Goal: Information Seeking & Learning: Check status

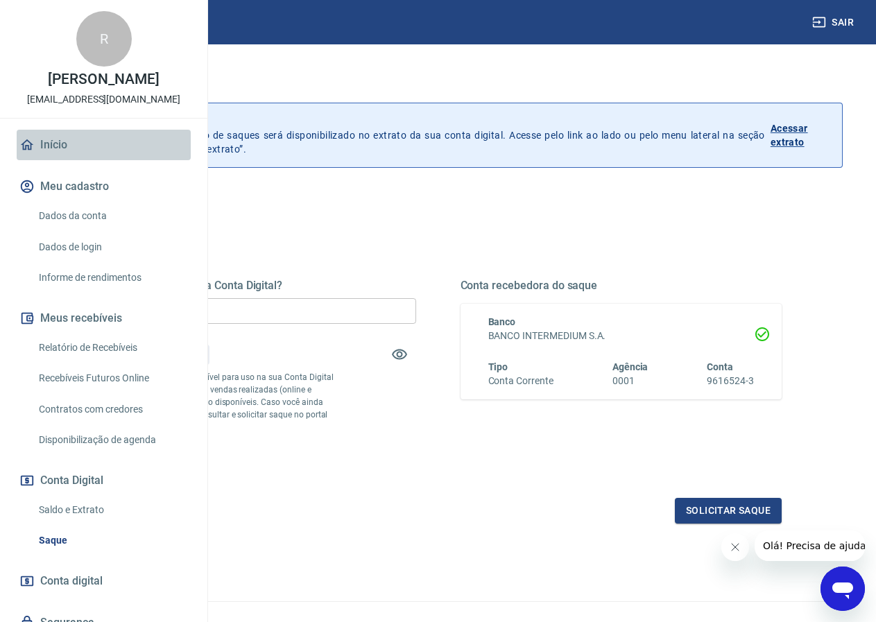
click at [133, 160] on link "Início" at bounding box center [104, 145] width 174 height 31
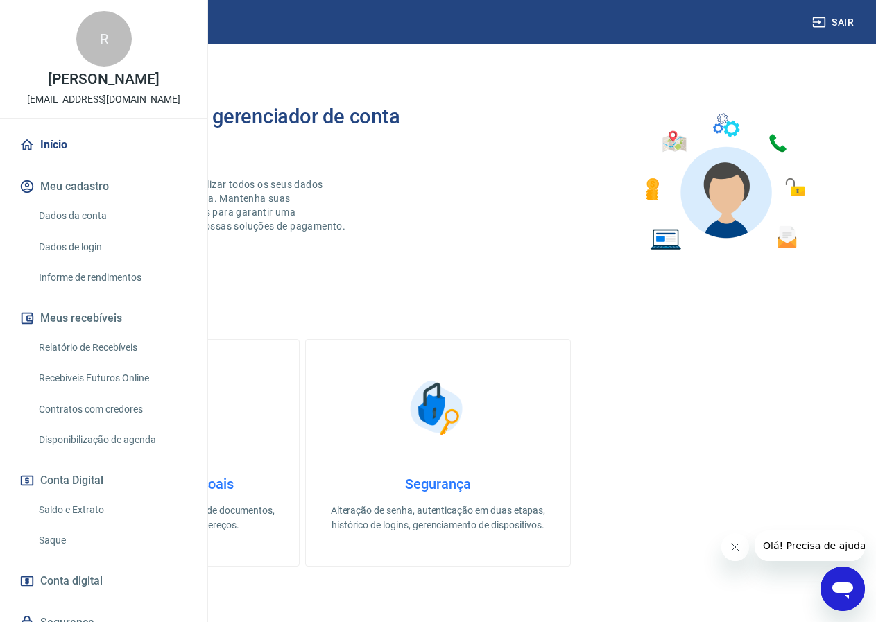
click at [117, 362] on link "Relatório de Recebíveis" at bounding box center [111, 347] width 157 height 28
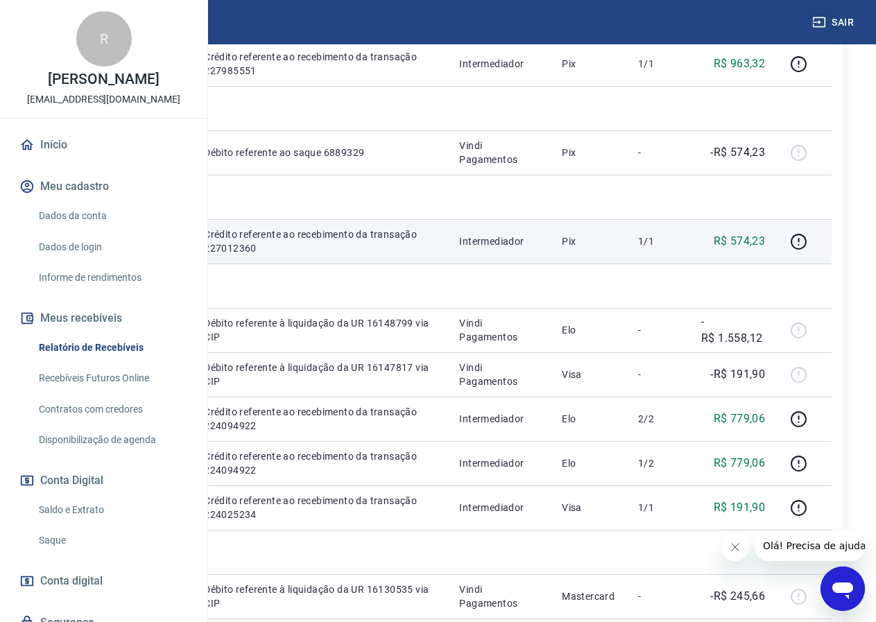
scroll to position [347, 0]
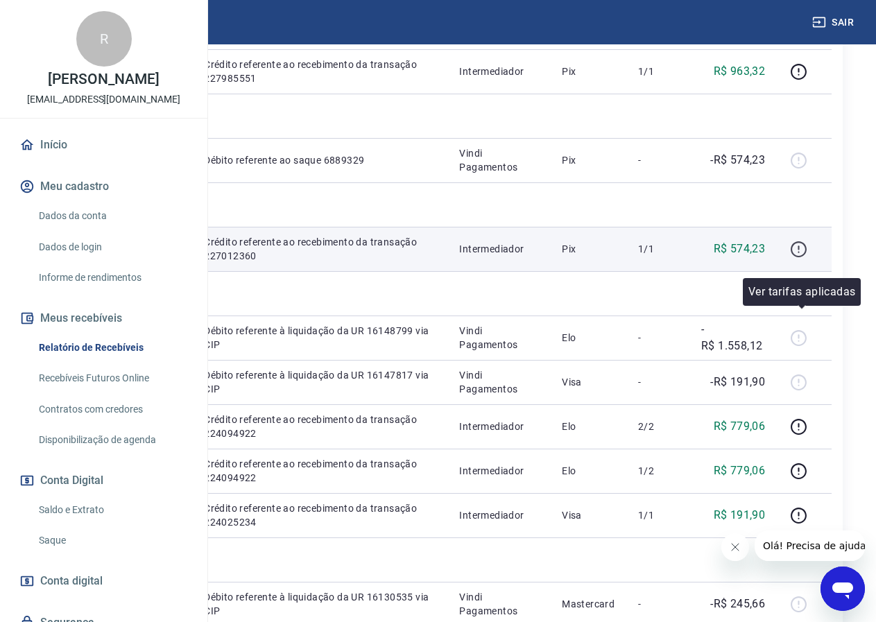
click at [798, 258] on icon "button" at bounding box center [798, 249] width 17 height 17
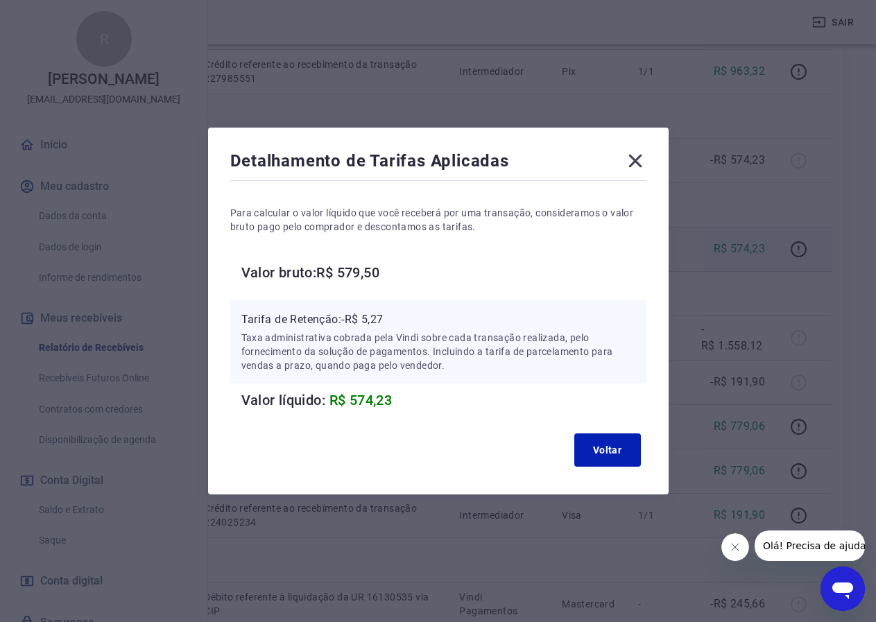
click at [637, 162] on icon at bounding box center [635, 161] width 22 height 22
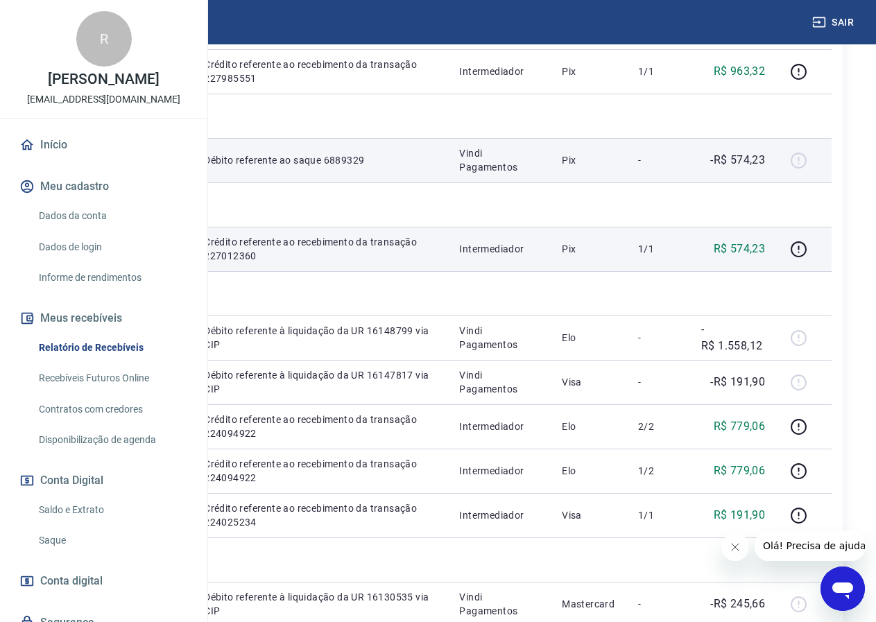
click at [801, 171] on div at bounding box center [803, 160] width 33 height 22
